Goal: Check status: Check status

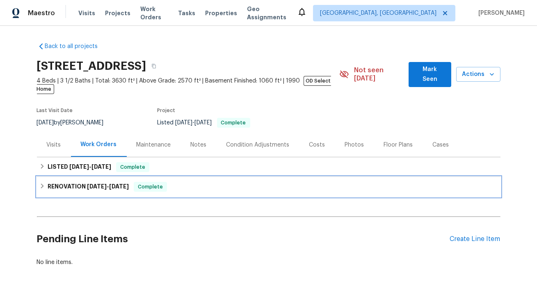
click at [89, 183] on span "[DATE]" at bounding box center [97, 186] width 20 height 6
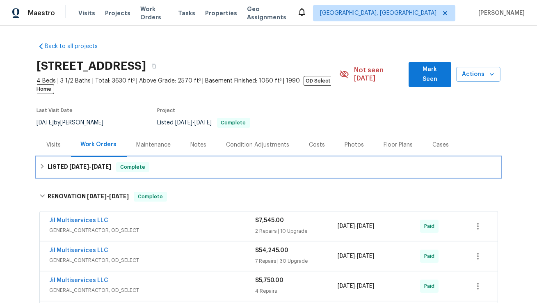
click at [97, 164] on span "[DATE]" at bounding box center [101, 167] width 20 height 6
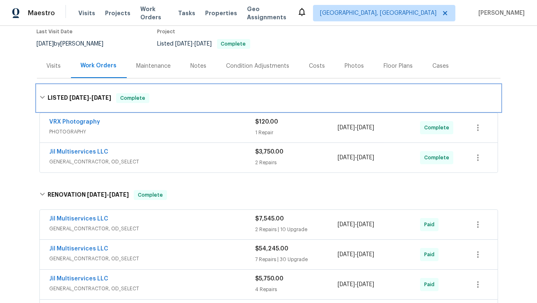
scroll to position [92, 0]
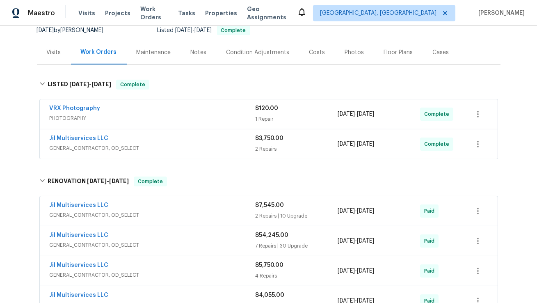
click at [210, 201] on div "Jil Multiservices LLC" at bounding box center [153, 206] width 206 height 10
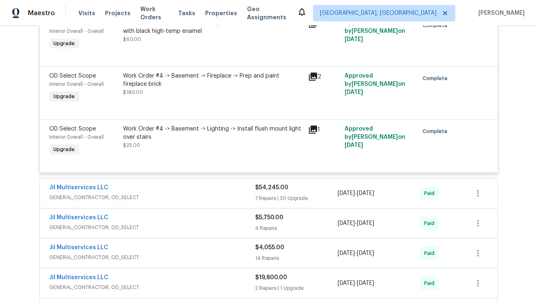
scroll to position [811, 0]
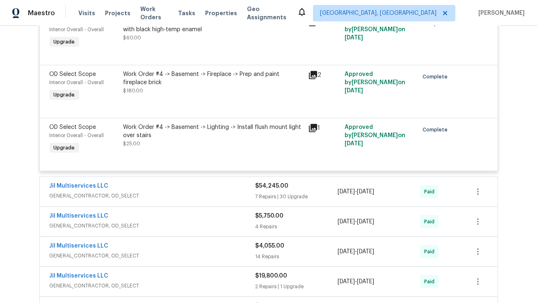
click at [212, 184] on div "Jil Multiservices LLC" at bounding box center [153, 187] width 206 height 10
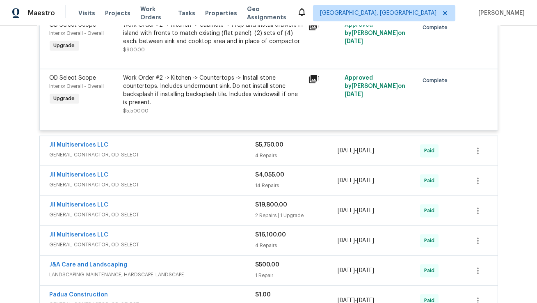
scroll to position [3015, 0]
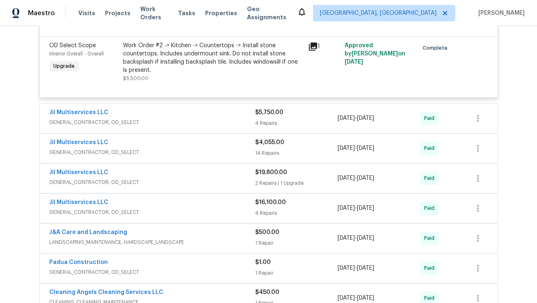
click at [207, 115] on div "Jil Multiservices LLC" at bounding box center [153, 113] width 206 height 10
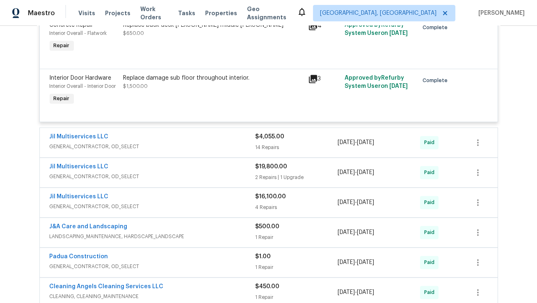
scroll to position [3259, 0]
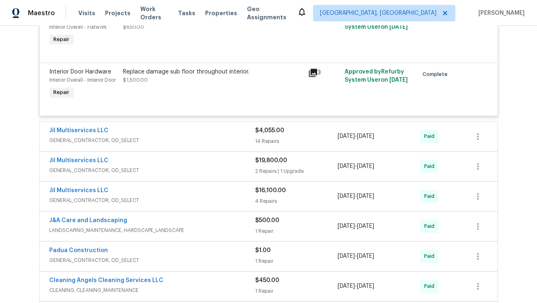
click at [195, 136] on span "GENERAL_CONTRACTOR, OD_SELECT" at bounding box center [153, 140] width 206 height 8
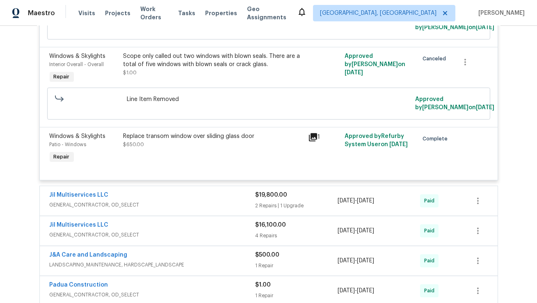
scroll to position [4156, 0]
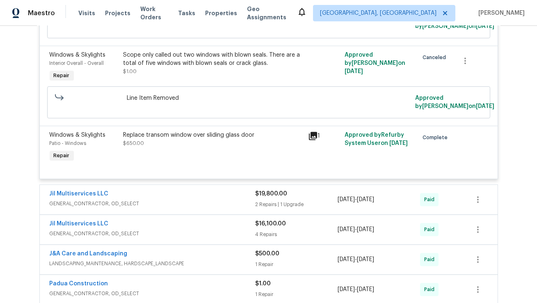
click at [206, 199] on span "GENERAL_CONTRACTOR, OD_SELECT" at bounding box center [153, 203] width 206 height 8
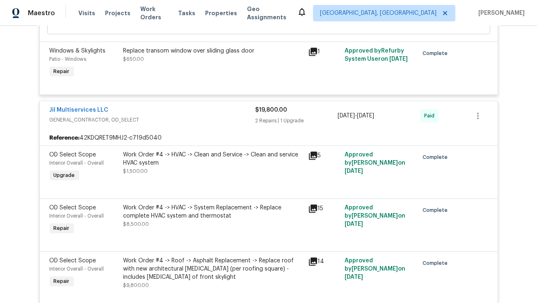
scroll to position [4241, 0]
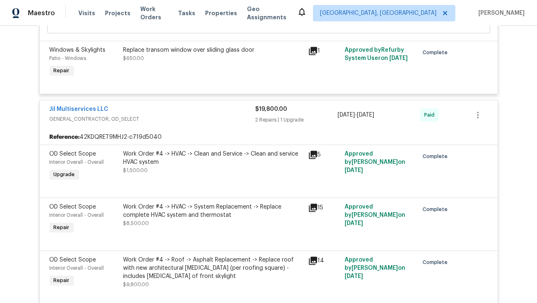
click at [311, 203] on icon at bounding box center [313, 208] width 10 height 10
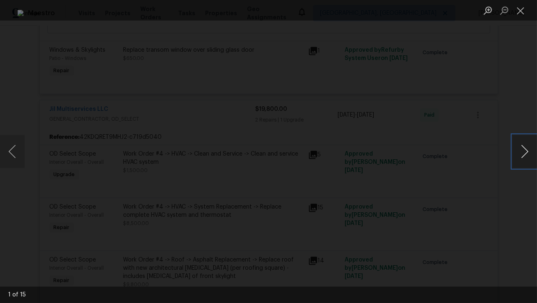
click at [526, 148] on button "Next image" at bounding box center [524, 151] width 25 height 33
click at [526, 152] on button "Next image" at bounding box center [524, 151] width 25 height 33
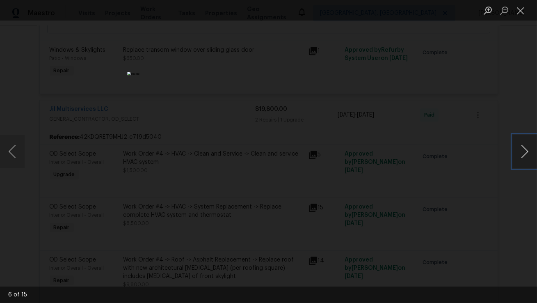
click at [526, 152] on button "Next image" at bounding box center [524, 151] width 25 height 33
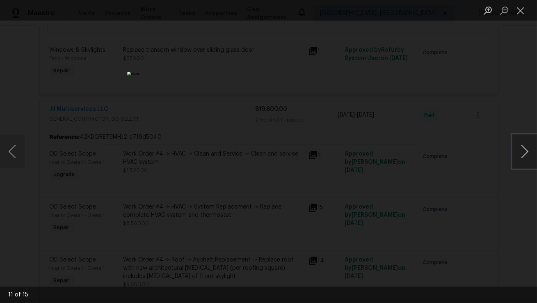
click at [526, 152] on button "Next image" at bounding box center [524, 151] width 25 height 33
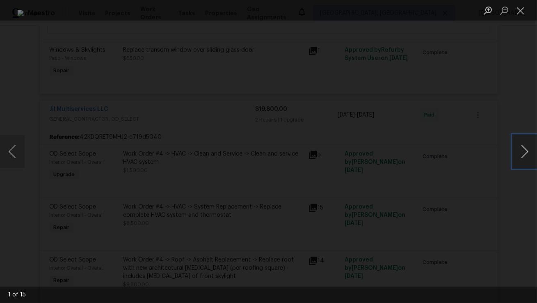
click at [526, 152] on button "Next image" at bounding box center [524, 151] width 25 height 33
click at [518, 11] on button "Close lightbox" at bounding box center [520, 10] width 16 height 14
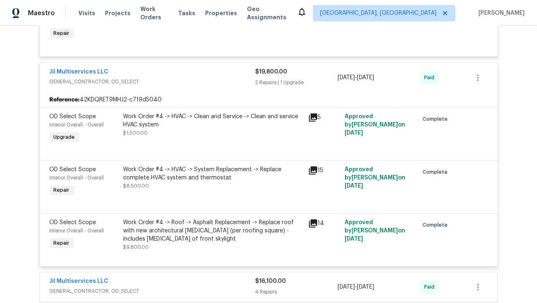
scroll to position [4293, 0]
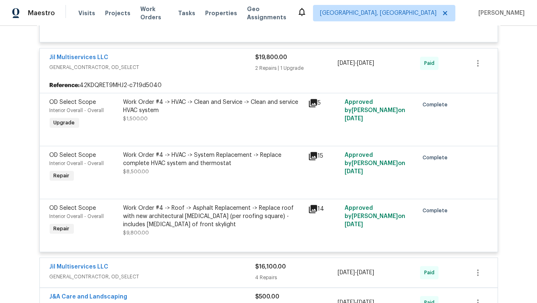
click at [309, 204] on icon at bounding box center [313, 209] width 10 height 10
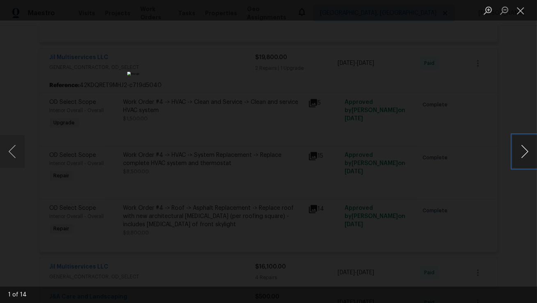
click at [525, 148] on button "Next image" at bounding box center [524, 151] width 25 height 33
click at [525, 150] on button "Next image" at bounding box center [524, 151] width 25 height 33
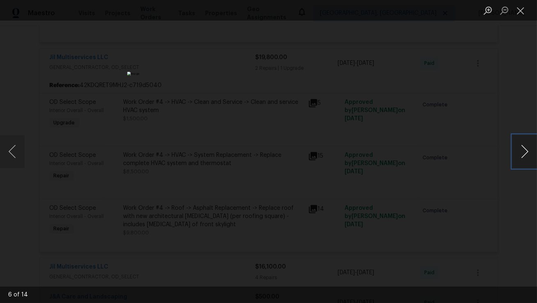
click at [525, 150] on button "Next image" at bounding box center [524, 151] width 25 height 33
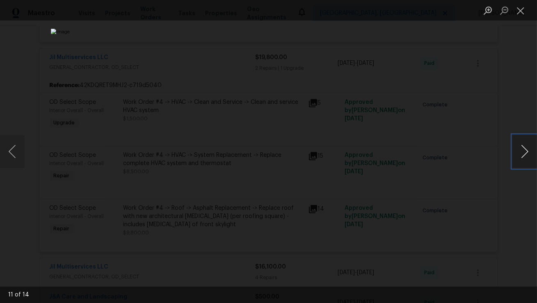
click at [525, 150] on button "Next image" at bounding box center [524, 151] width 25 height 33
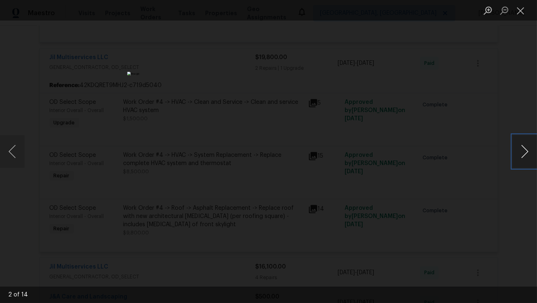
click at [525, 150] on button "Next image" at bounding box center [524, 151] width 25 height 33
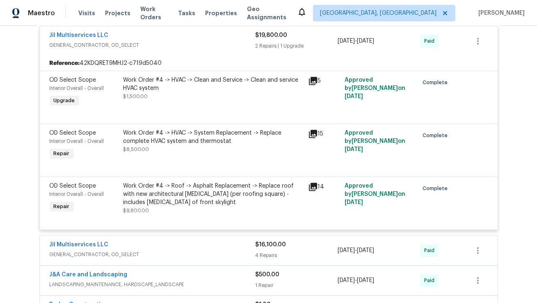
scroll to position [4400, 0]
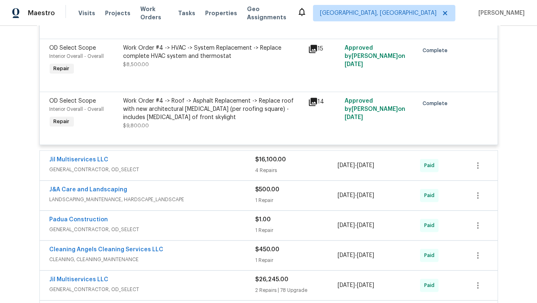
click at [217, 155] on div "Jil Multiservices LLC" at bounding box center [153, 160] width 206 height 10
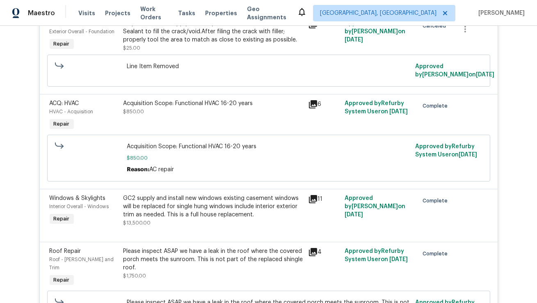
scroll to position [4582, 0]
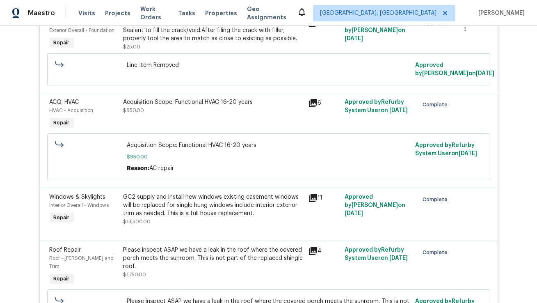
click at [311, 194] on icon at bounding box center [313, 198] width 8 height 8
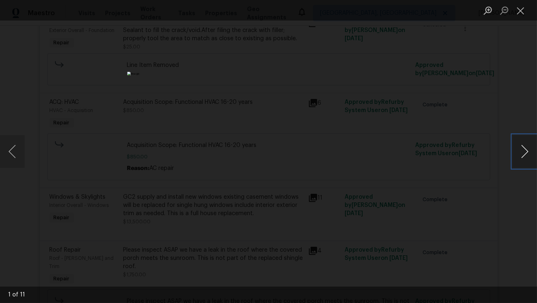
click at [524, 150] on button "Next image" at bounding box center [524, 151] width 25 height 33
click at [524, 151] on button "Next image" at bounding box center [524, 151] width 25 height 33
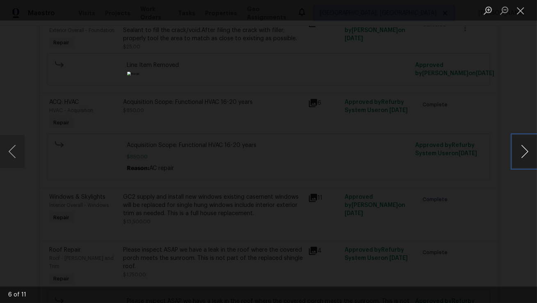
click at [524, 151] on button "Next image" at bounding box center [524, 151] width 25 height 33
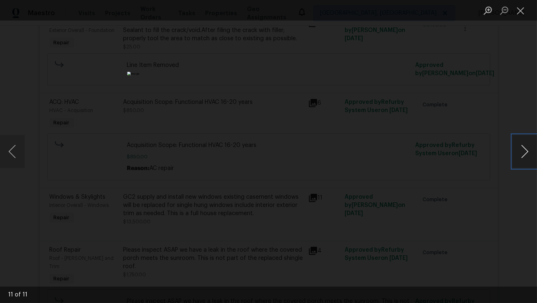
click at [524, 151] on button "Next image" at bounding box center [524, 151] width 25 height 33
click at [524, 150] on button "Next image" at bounding box center [524, 151] width 25 height 33
click at [524, 151] on button "Next image" at bounding box center [524, 151] width 25 height 33
click at [520, 13] on button "Close lightbox" at bounding box center [520, 10] width 16 height 14
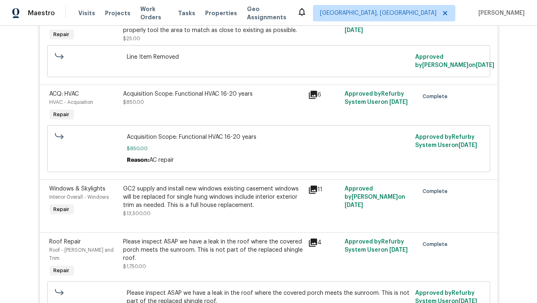
scroll to position [4591, 0]
click at [309, 237] on icon at bounding box center [313, 241] width 8 height 8
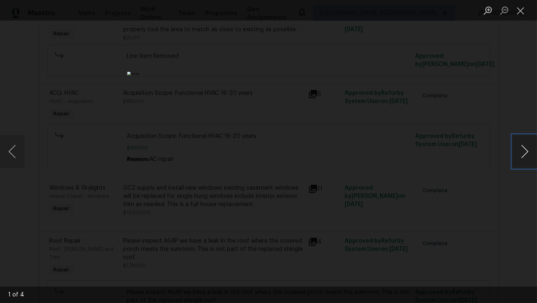
click at [526, 151] on button "Next image" at bounding box center [524, 151] width 25 height 33
click at [526, 152] on button "Next image" at bounding box center [524, 151] width 25 height 33
click at [526, 151] on button "Next image" at bounding box center [524, 151] width 25 height 33
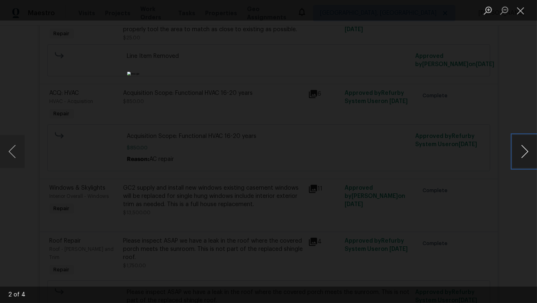
click at [526, 151] on button "Next image" at bounding box center [524, 151] width 25 height 33
click at [521, 10] on button "Close lightbox" at bounding box center [520, 10] width 16 height 14
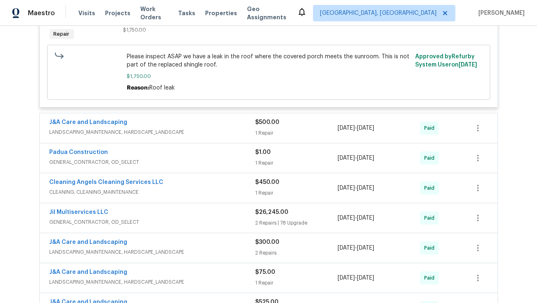
scroll to position [4827, 0]
click at [234, 208] on div "Jil Multiservices LLC" at bounding box center [153, 213] width 206 height 10
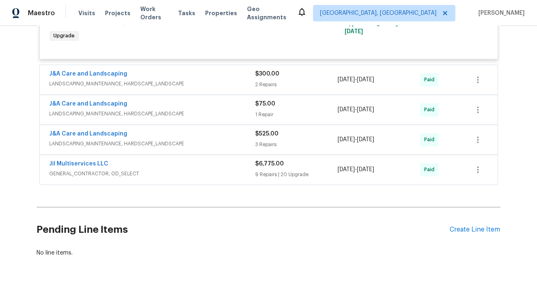
scroll to position [9281, 0]
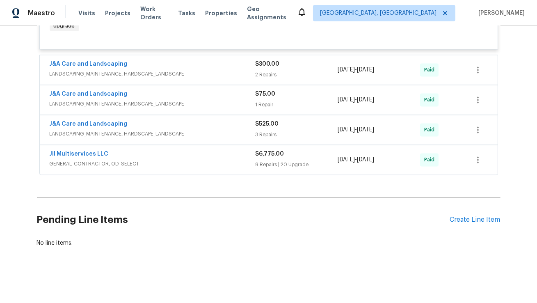
click at [223, 160] on span "GENERAL_CONTRACTOR, OD_SELECT" at bounding box center [153, 164] width 206 height 8
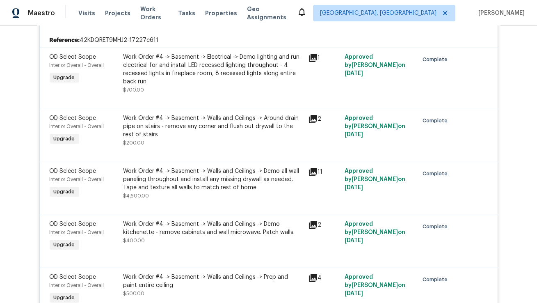
scroll to position [0, 0]
